Goal: Complete application form

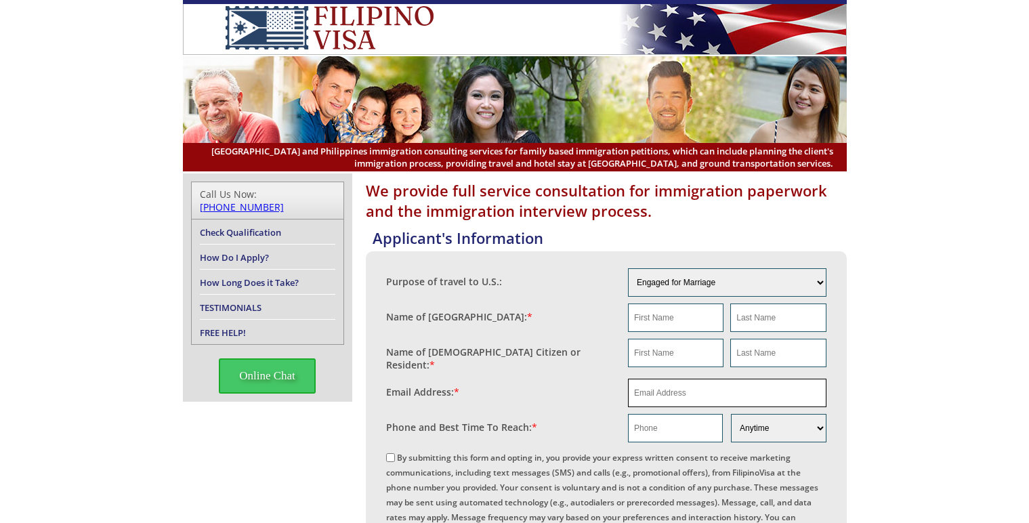
click at [647, 391] on input "email" at bounding box center [727, 393] width 198 height 28
paste input "[PERSON_NAME][EMAIL_ADDRESS][DOMAIN_NAME]"
type input "[PERSON_NAME][EMAIL_ADDRESS][DOMAIN_NAME]"
click at [649, 341] on input "text" at bounding box center [675, 353] width 95 height 28
type input "[PERSON_NAME]"
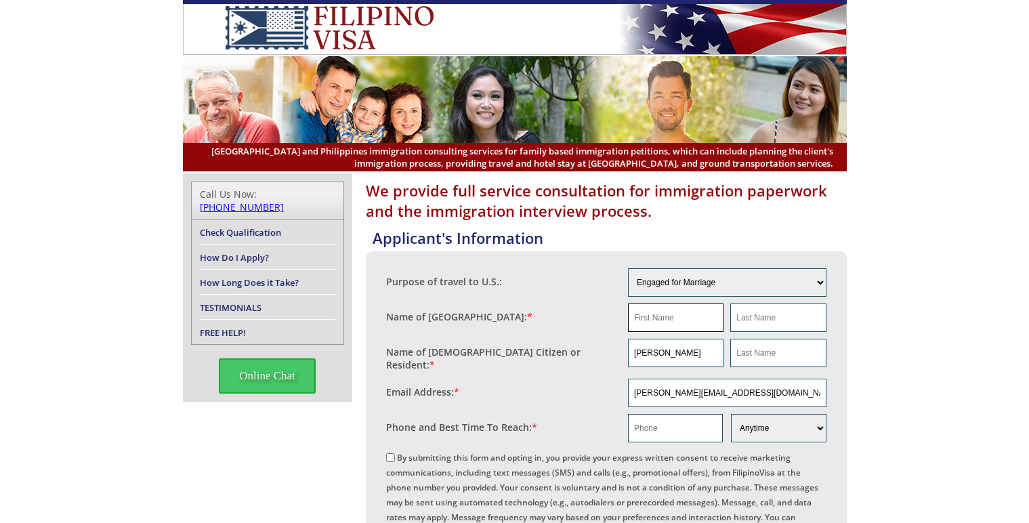
click at [664, 304] on input "text" at bounding box center [675, 317] width 95 height 28
type input "na"
click at [737, 349] on input "text" at bounding box center [777, 353] width 95 height 28
type input "Pander"
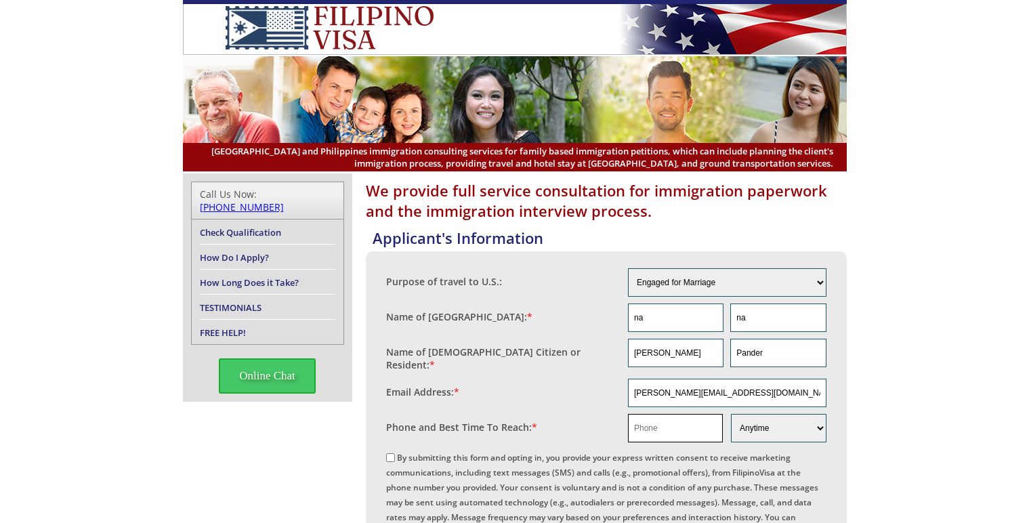
click at [654, 423] on input "text" at bounding box center [675, 428] width 95 height 28
paste input "[PHONE_NUMBER]"
click at [633, 421] on input "[PHONE_NUMBER]" at bounding box center [675, 428] width 95 height 28
click at [654, 421] on input "0928 277 1898" at bounding box center [675, 428] width 95 height 28
click at [667, 420] on input "0928277 1898" at bounding box center [675, 428] width 95 height 28
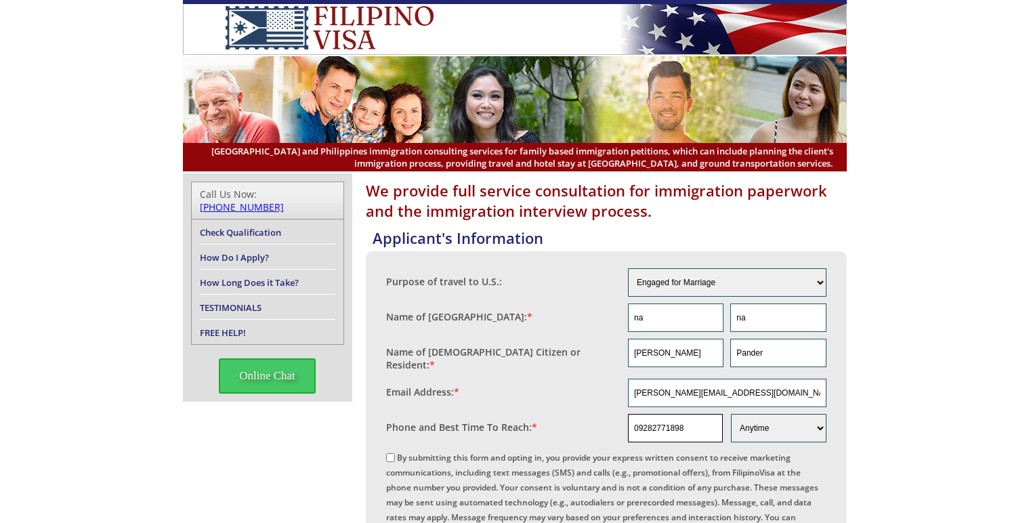
type input "09282771898"
click at [395, 455] on input "By submitting this form and opting in, you provide your express written consent…" at bounding box center [390, 457] width 9 height 9
checkbox input "true"
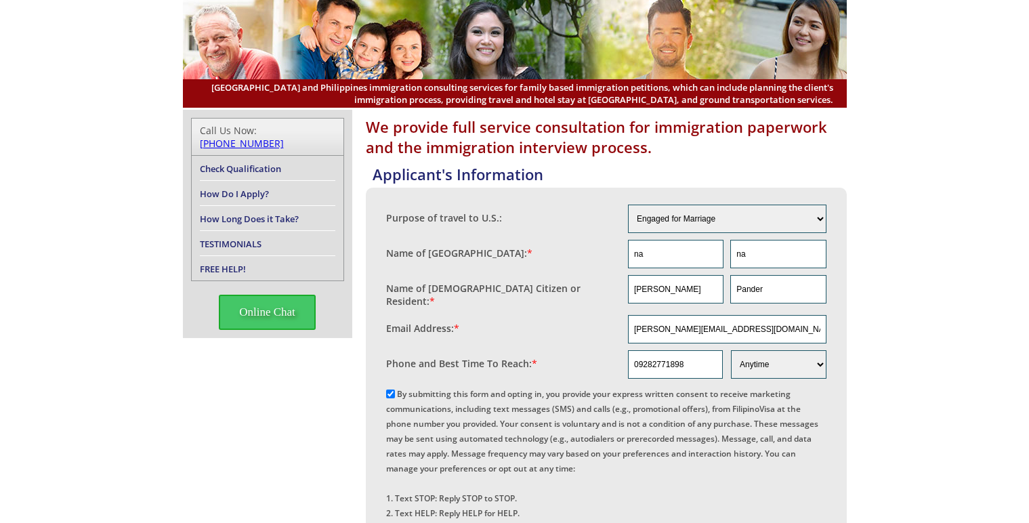
scroll to position [203, 0]
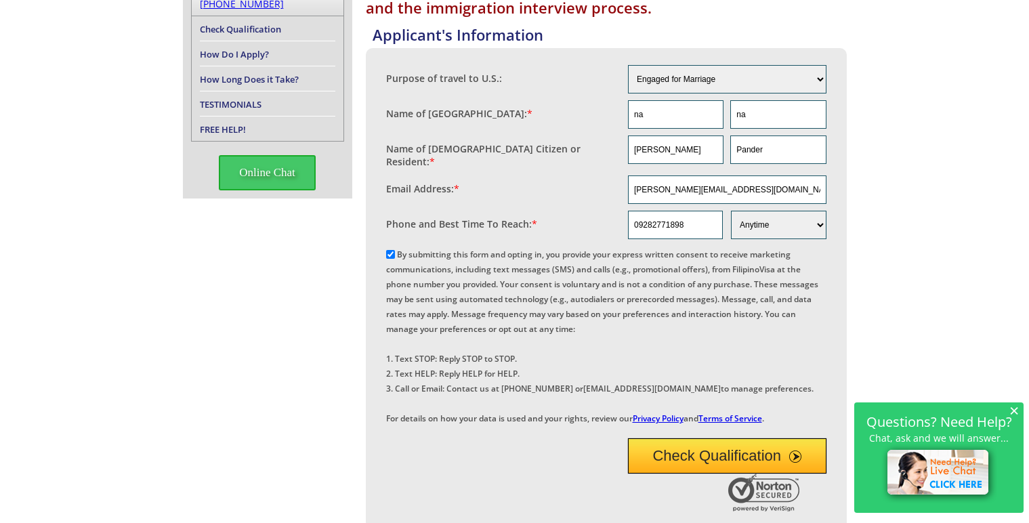
click at [706, 431] on div at bounding box center [606, 431] width 440 height 0
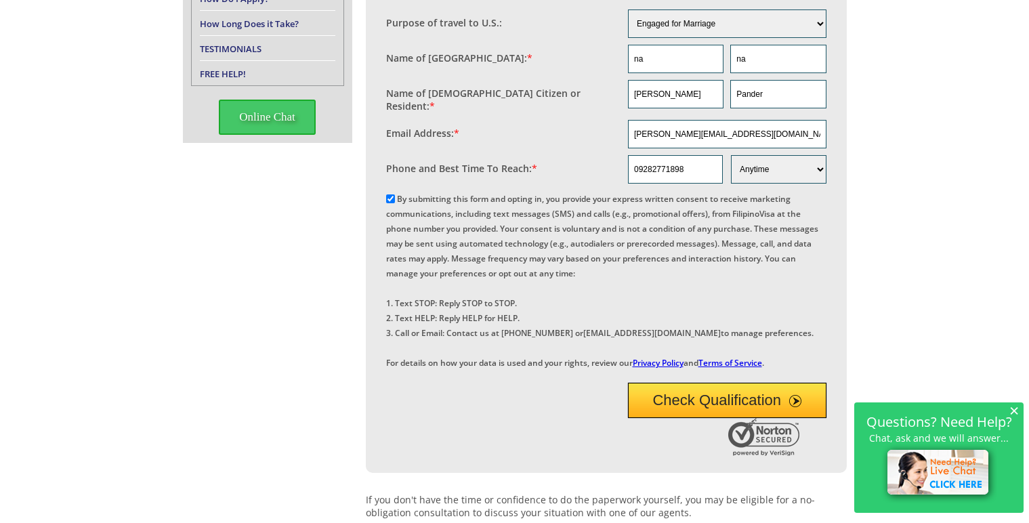
scroll to position [271, 0]
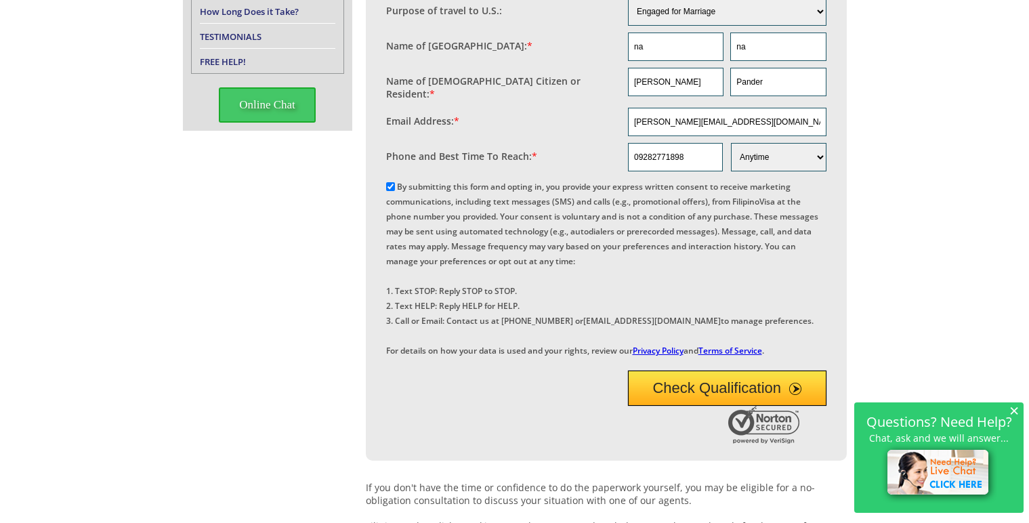
click at [687, 406] on button "Check Qualification" at bounding box center [727, 387] width 198 height 35
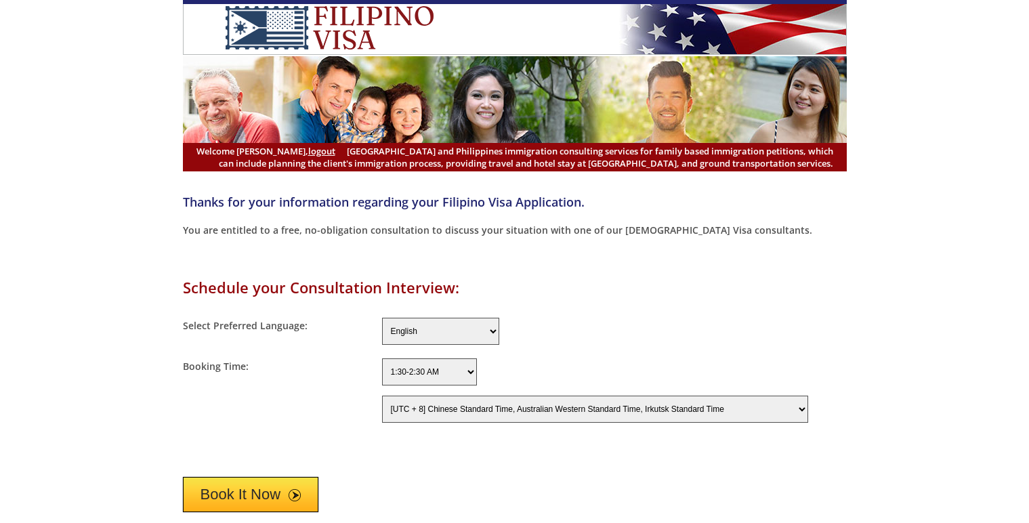
select select "-480"
